Goal: Navigation & Orientation: Find specific page/section

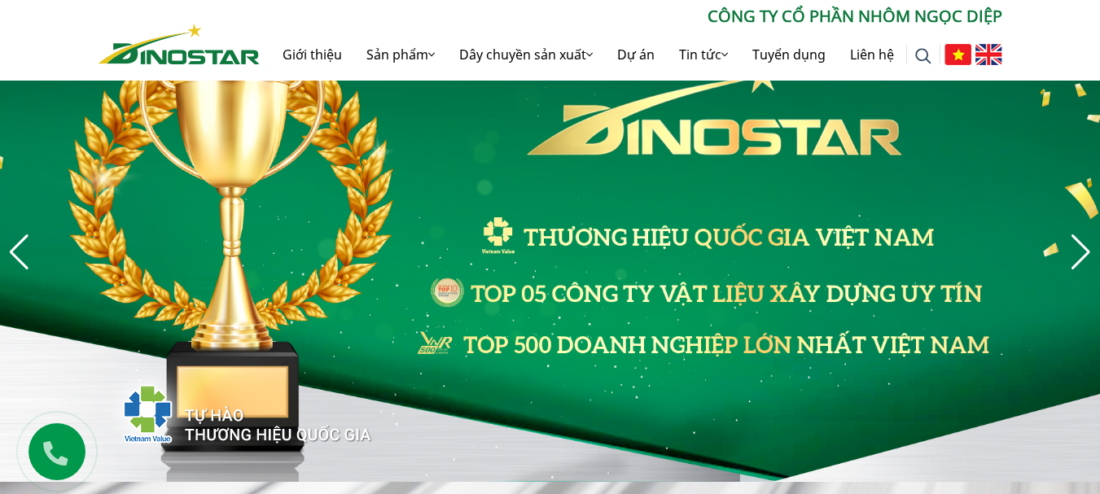
scroll to position [81, 0]
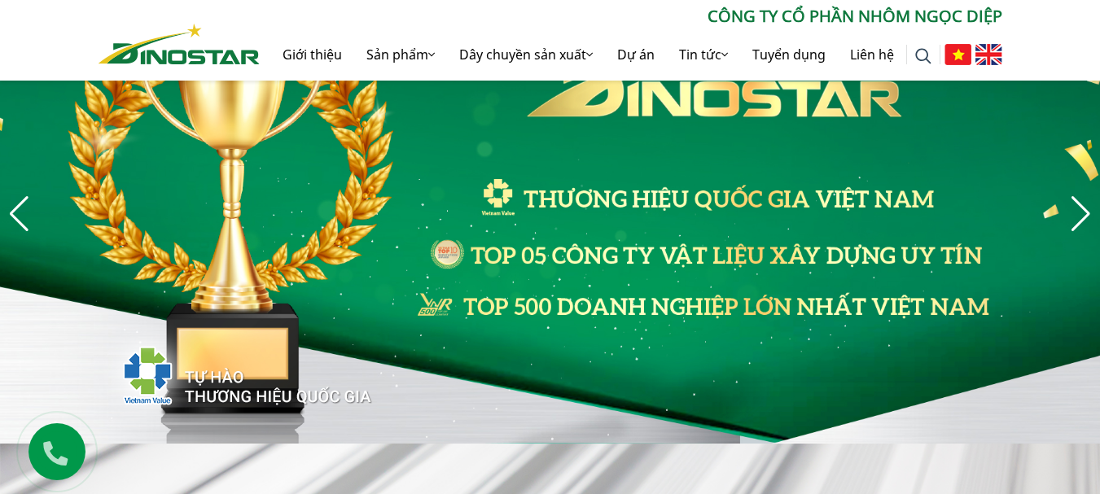
click at [994, 58] on img at bounding box center [989, 54] width 27 height 21
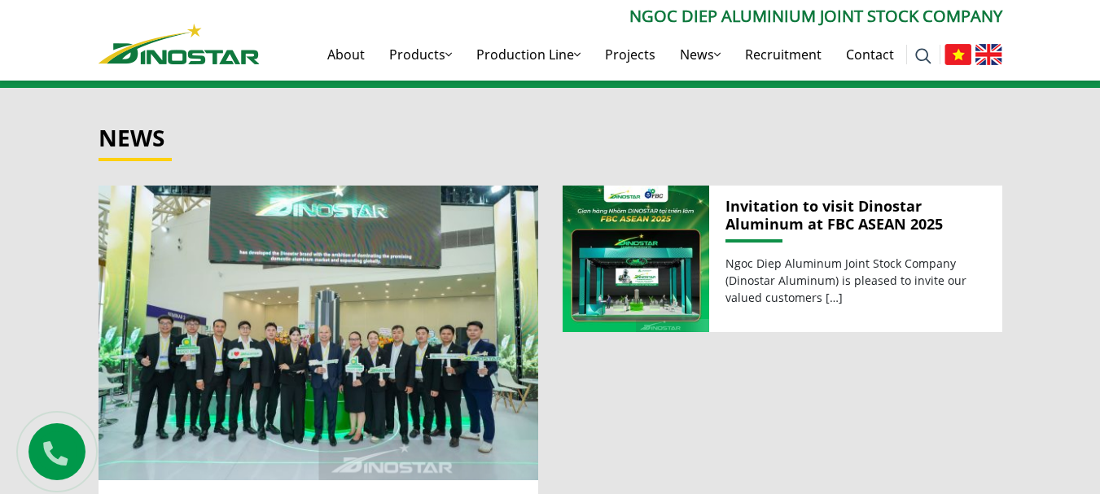
scroll to position [1629, 0]
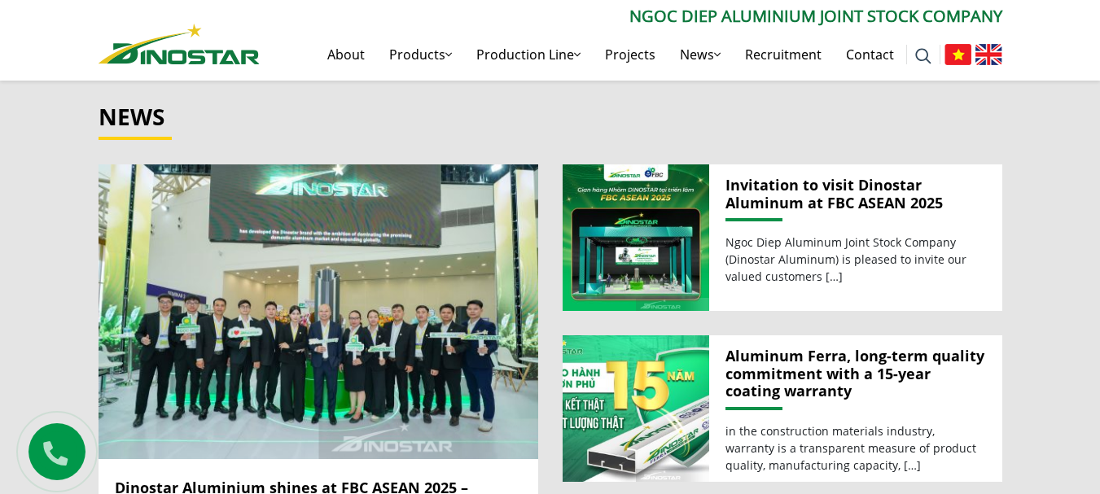
click at [954, 46] on img at bounding box center [958, 54] width 27 height 21
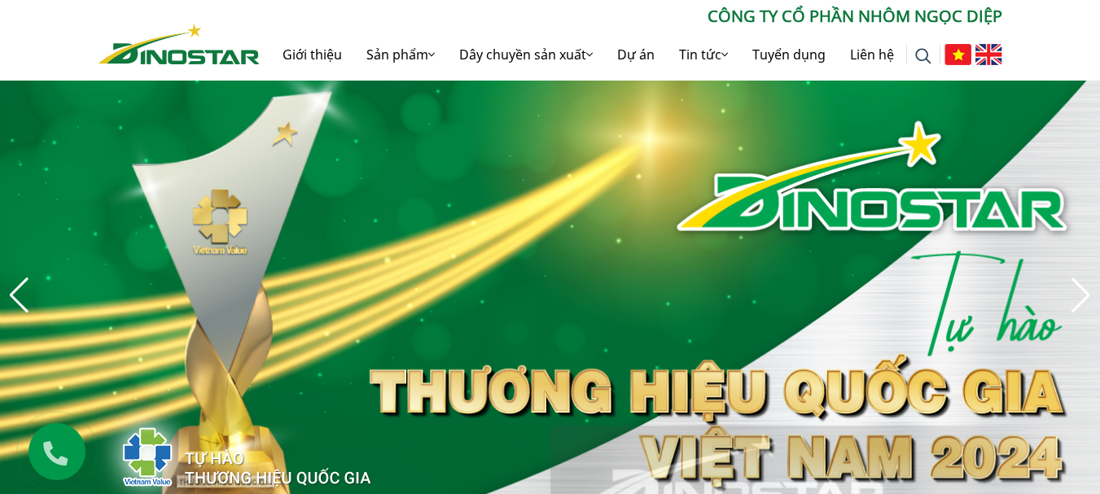
click at [998, 50] on img at bounding box center [989, 54] width 27 height 21
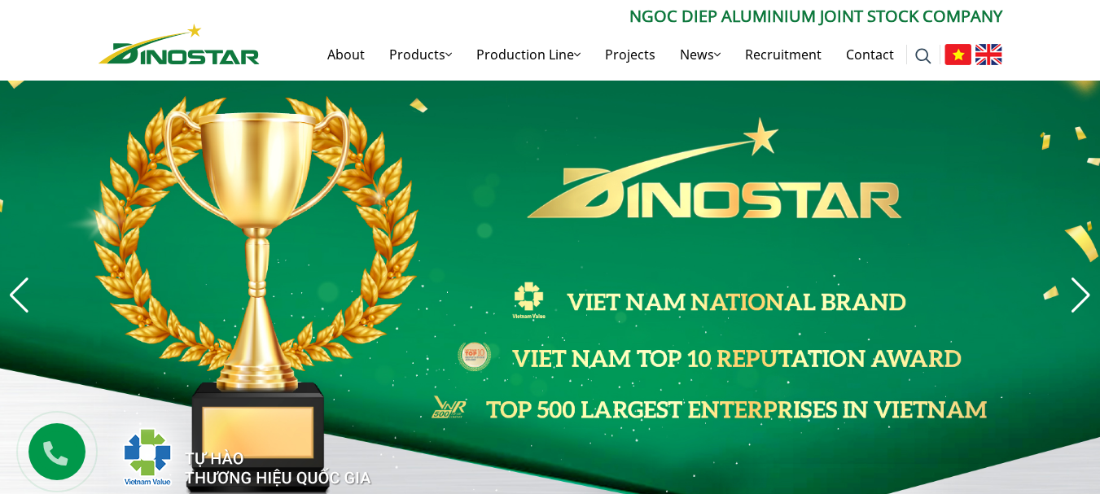
click at [963, 55] on img at bounding box center [958, 54] width 27 height 21
